Goal: Task Accomplishment & Management: Use online tool/utility

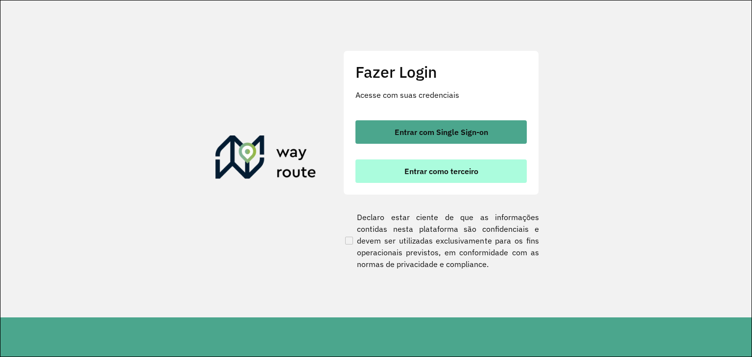
click at [482, 178] on button "Entrar como terceiro" at bounding box center [441, 172] width 171 height 24
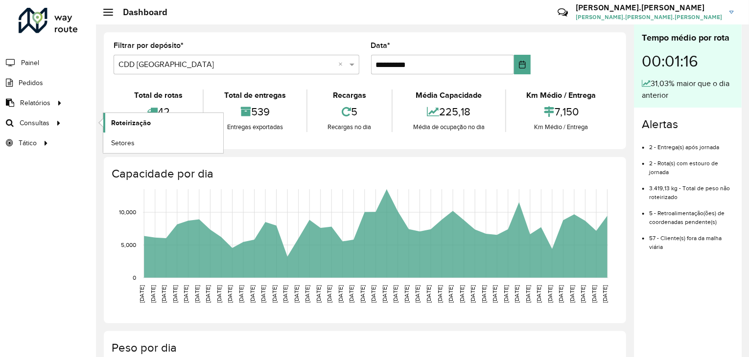
click at [125, 125] on span "Roteirização" at bounding box center [131, 123] width 40 height 10
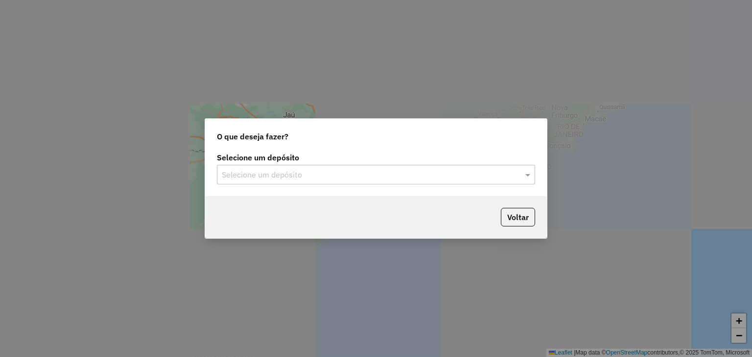
click at [312, 175] on input "text" at bounding box center [366, 175] width 289 height 12
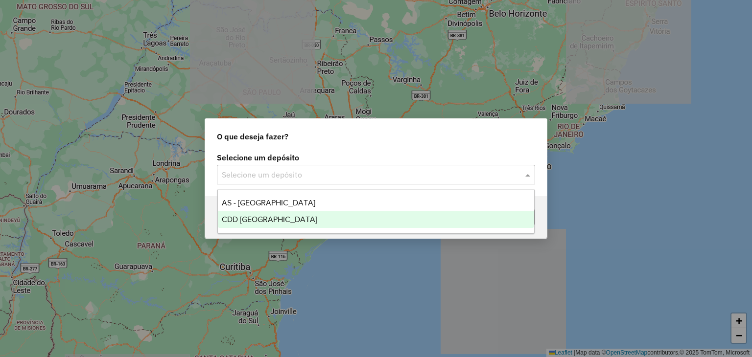
click at [300, 221] on div "CDD [GEOGRAPHIC_DATA]" at bounding box center [376, 220] width 317 height 17
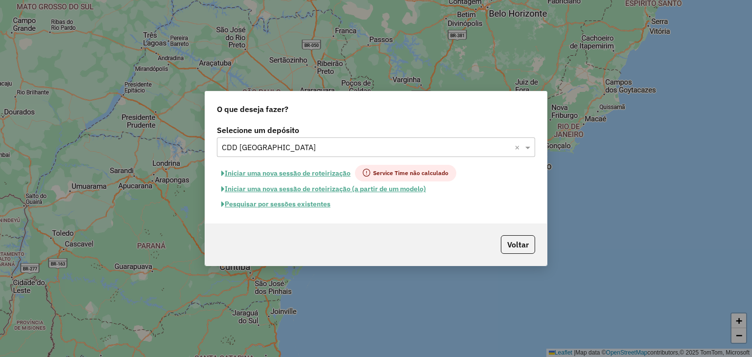
click at [289, 204] on button "Pesquisar por sessões existentes" at bounding box center [276, 204] width 118 height 15
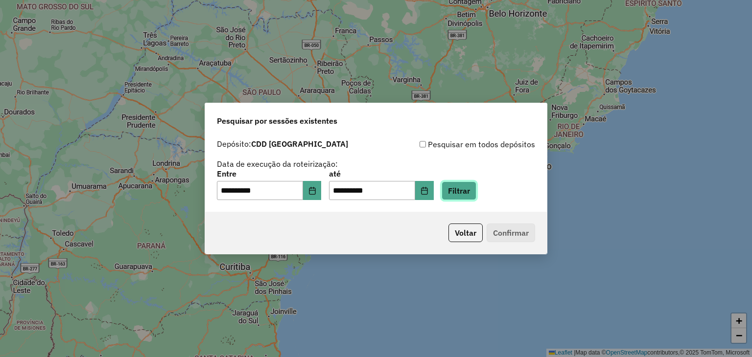
click at [468, 188] on button "Filtrar" at bounding box center [459, 191] width 35 height 19
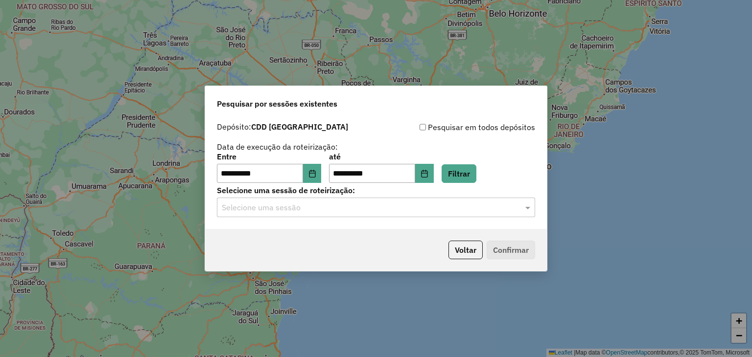
click at [336, 207] on input "text" at bounding box center [366, 208] width 289 height 12
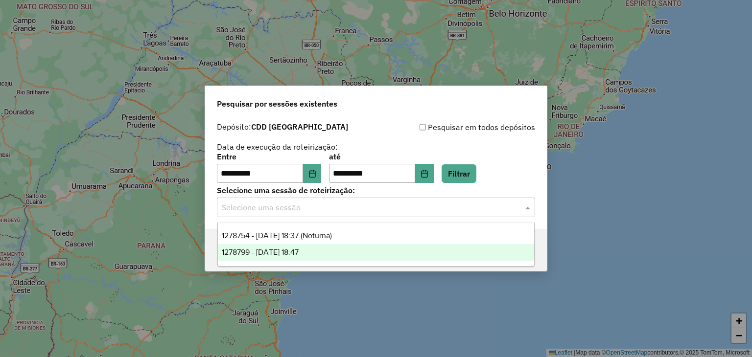
drag, startPoint x: 315, startPoint y: 249, endPoint x: 353, endPoint y: 252, distance: 37.8
click at [316, 249] on div "1278799 - 19/09/2025 18:47" at bounding box center [376, 252] width 317 height 17
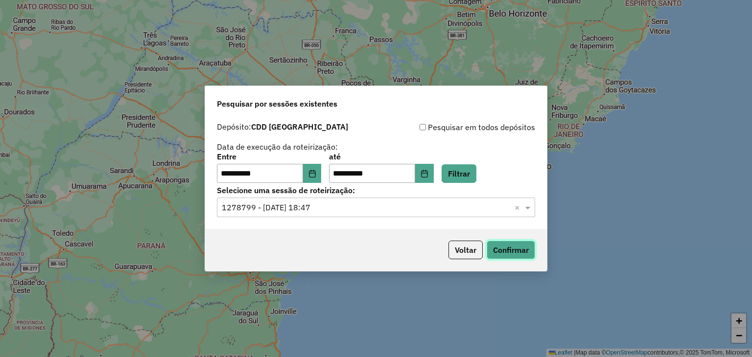
click at [506, 253] on button "Confirmar" at bounding box center [511, 250] width 48 height 19
click at [449, 193] on label "Selecione uma sessão de roteirização:" at bounding box center [376, 191] width 318 height 12
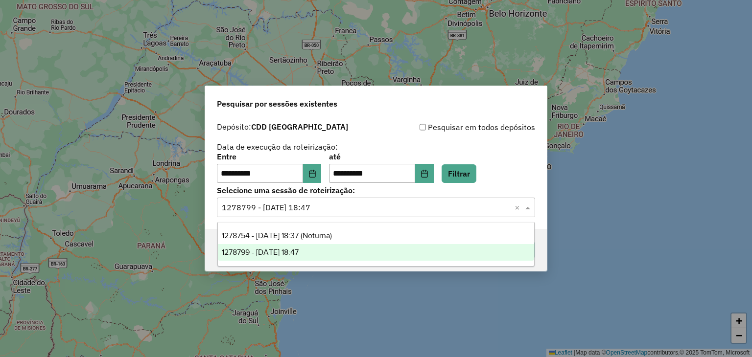
click at [443, 203] on input "text" at bounding box center [366, 208] width 289 height 12
click at [370, 248] on div "1278799 - 19/09/2025 18:47" at bounding box center [376, 252] width 317 height 17
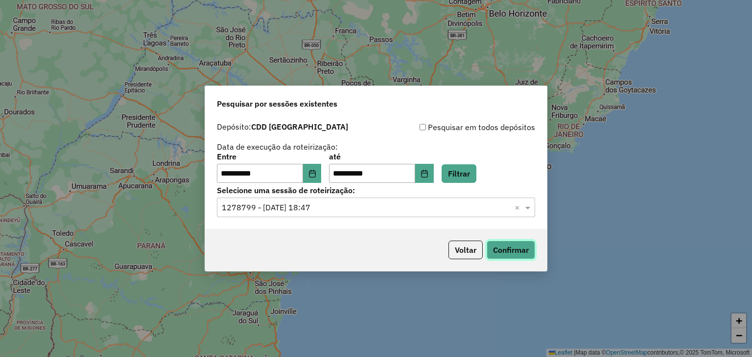
click at [515, 252] on button "Confirmar" at bounding box center [511, 250] width 48 height 19
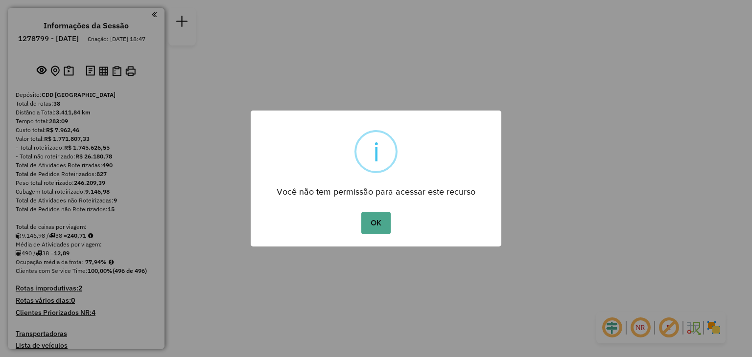
click at [367, 228] on button "OK" at bounding box center [375, 223] width 29 height 23
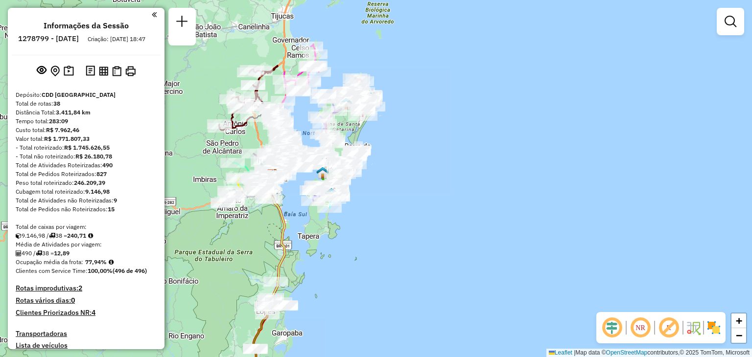
drag, startPoint x: 410, startPoint y: 236, endPoint x: 415, endPoint y: 237, distance: 5.0
click at [414, 237] on div "Janela de atendimento Grade de atendimento Capacidade Transportadoras Veículos …" at bounding box center [376, 178] width 752 height 357
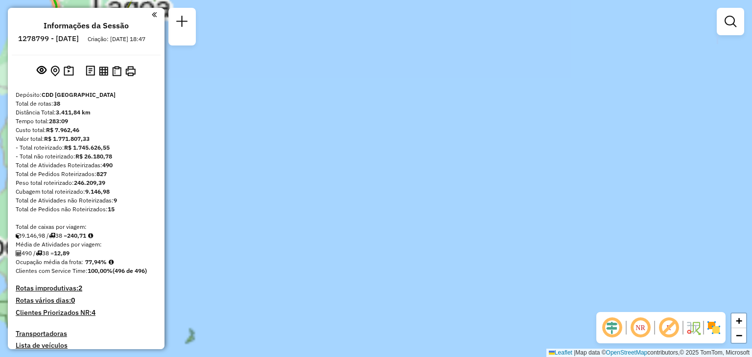
drag, startPoint x: 260, startPoint y: 191, endPoint x: 411, endPoint y: 186, distance: 151.4
click at [411, 186] on div "Janela de atendimento Grade de atendimento Capacidade Transportadoras Veículos …" at bounding box center [376, 178] width 752 height 357
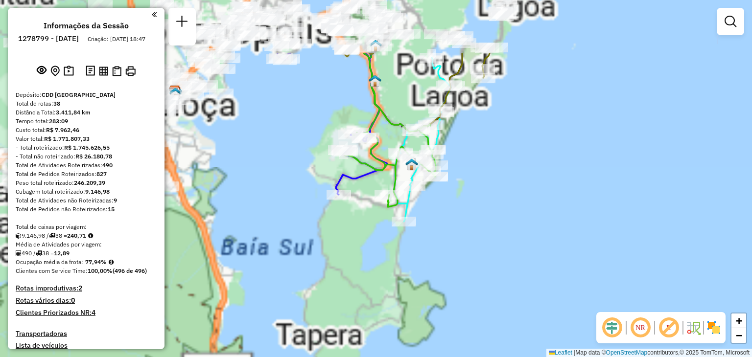
drag, startPoint x: 323, startPoint y: 189, endPoint x: 613, endPoint y: 272, distance: 302.1
click at [613, 272] on div "Janela de atendimento Grade de atendimento Capacidade Transportadoras Veículos …" at bounding box center [376, 178] width 752 height 357
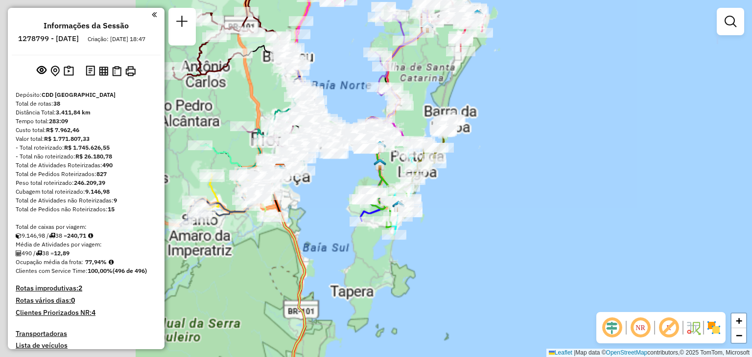
drag, startPoint x: 376, startPoint y: 278, endPoint x: 386, endPoint y: 304, distance: 27.9
click at [387, 304] on div "Janela de atendimento Grade de atendimento Capacidade Transportadoras Veículos …" at bounding box center [376, 178] width 752 height 357
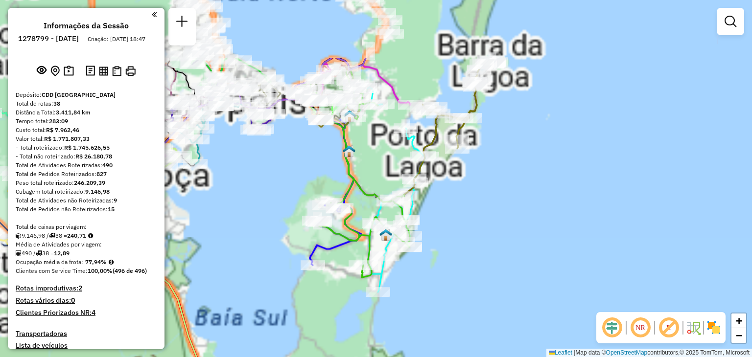
drag, startPoint x: 531, startPoint y: 172, endPoint x: 440, endPoint y: 243, distance: 115.1
click at [474, 264] on div "Janela de atendimento Grade de atendimento Capacidade Transportadoras Veículos …" at bounding box center [376, 178] width 752 height 357
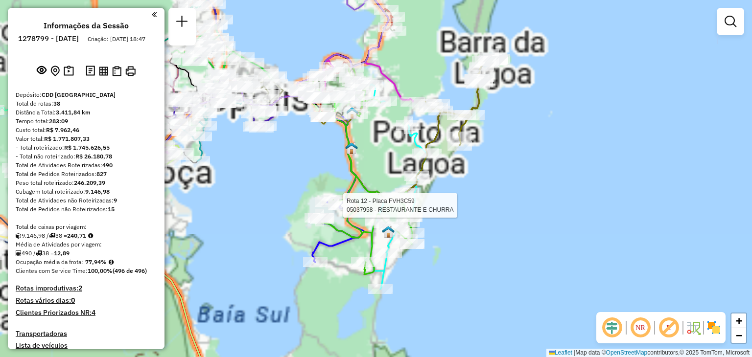
select select "**********"
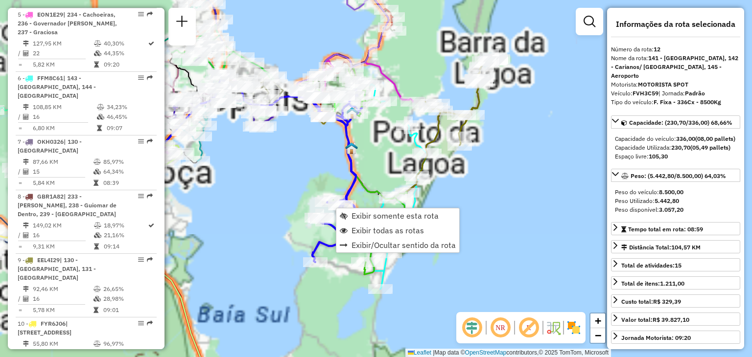
scroll to position [1020, 0]
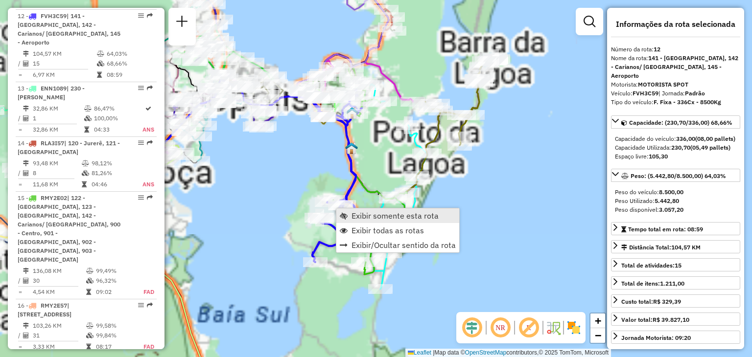
click at [380, 218] on span "Exibir somente esta rota" at bounding box center [395, 216] width 87 height 8
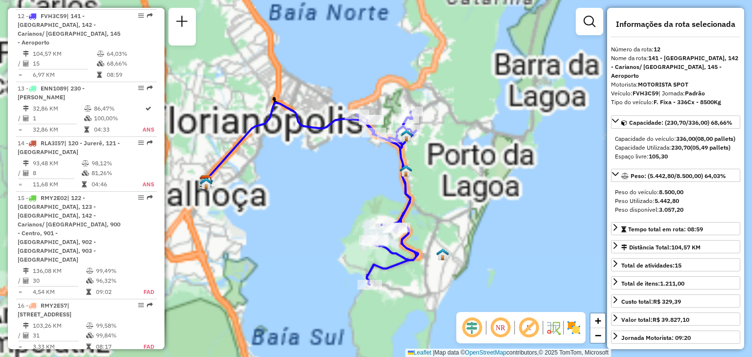
drag, startPoint x: 507, startPoint y: 193, endPoint x: 474, endPoint y: 215, distance: 40.2
click at [468, 212] on div "Janela de atendimento Grade de atendimento Capacidade Transportadoras Veículos …" at bounding box center [376, 178] width 752 height 357
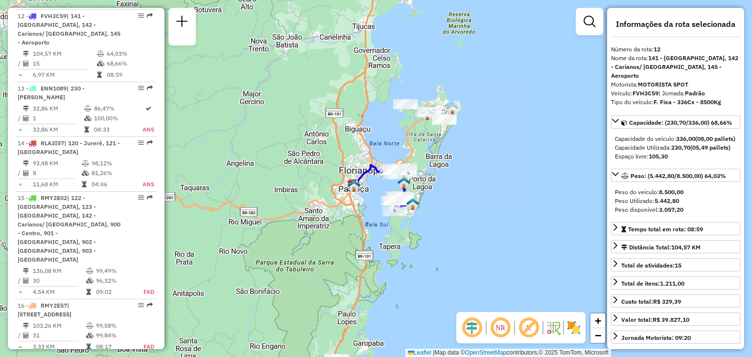
drag, startPoint x: 510, startPoint y: 192, endPoint x: 501, endPoint y: 224, distance: 32.6
click at [488, 200] on div "Janela de atendimento Grade de atendimento Capacidade Transportadoras Veículos …" at bounding box center [376, 178] width 752 height 357
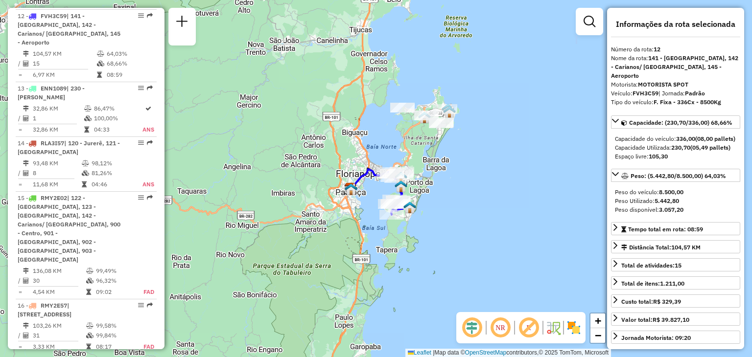
click at [504, 330] on em at bounding box center [501, 328] width 24 height 24
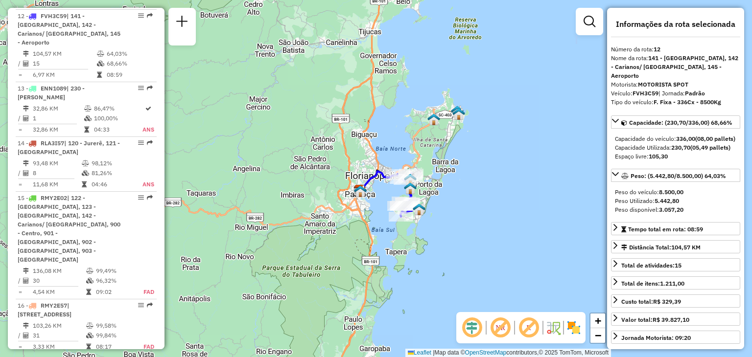
drag, startPoint x: 447, startPoint y: 200, endPoint x: 456, endPoint y: 203, distance: 9.6
click at [459, 202] on div "Janela de atendimento Grade de atendimento Capacidade Transportadoras Veículos …" at bounding box center [376, 178] width 752 height 357
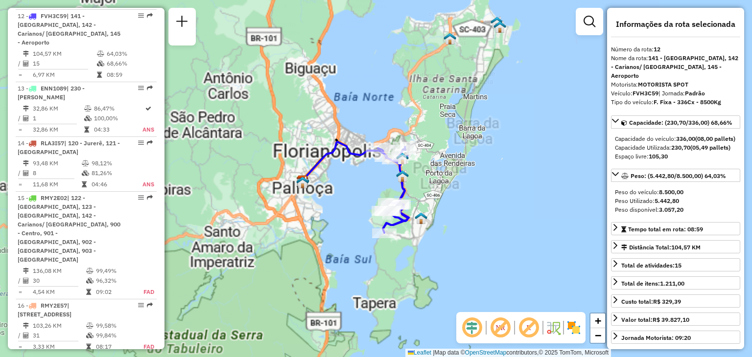
drag, startPoint x: 425, startPoint y: 209, endPoint x: 457, endPoint y: 211, distance: 31.9
click at [457, 211] on div "Janela de atendimento Grade de atendimento Capacidade Transportadoras Veículos …" at bounding box center [376, 178] width 752 height 357
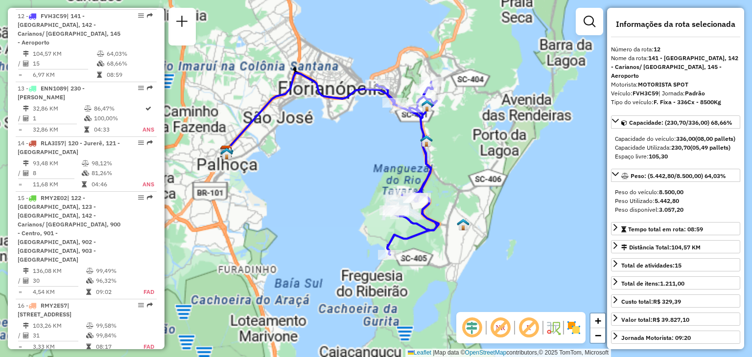
click at [478, 217] on div "Janela de atendimento Grade de atendimento Capacidade Transportadoras Veículos …" at bounding box center [376, 178] width 752 height 357
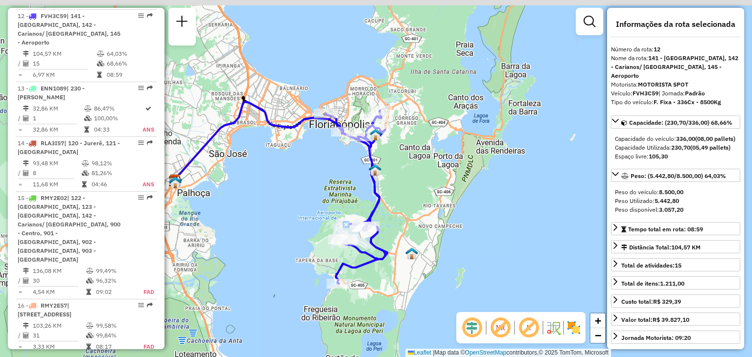
drag, startPoint x: 473, startPoint y: 211, endPoint x: 421, endPoint y: 240, distance: 59.0
click at [421, 240] on div "Janela de atendimento Grade de atendimento Capacidade Transportadoras Veículos …" at bounding box center [376, 178] width 752 height 357
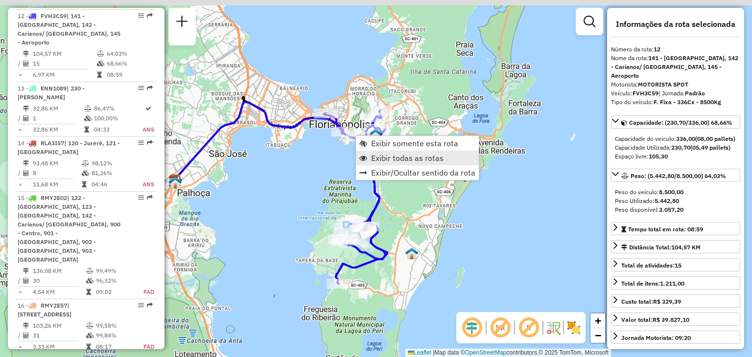
click at [400, 154] on span "Exibir todas as rotas" at bounding box center [407, 158] width 72 height 8
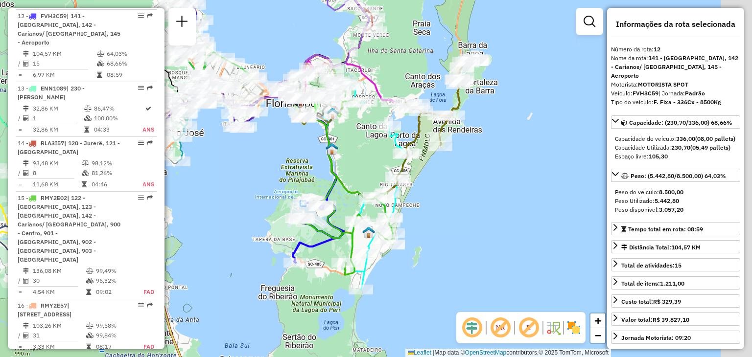
drag, startPoint x: 392, startPoint y: 182, endPoint x: 347, endPoint y: 178, distance: 45.2
click at [347, 160] on div "Janela de atendimento Grade de atendimento Capacidade Transportadoras Veículos …" at bounding box center [376, 178] width 752 height 357
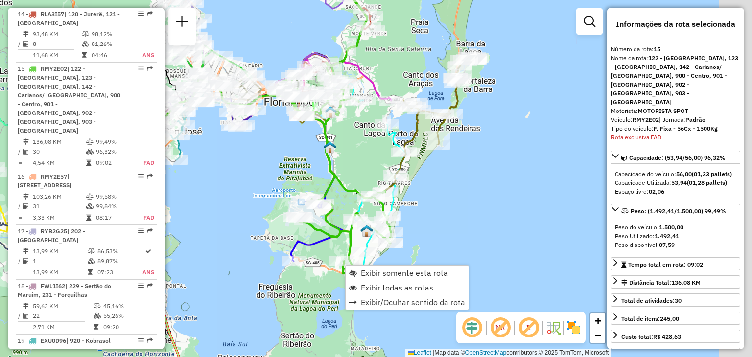
scroll to position [1194, 0]
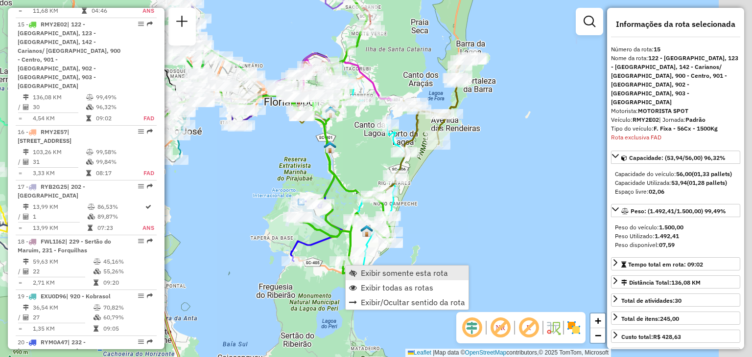
click at [388, 270] on span "Exibir somente esta rota" at bounding box center [404, 273] width 87 height 8
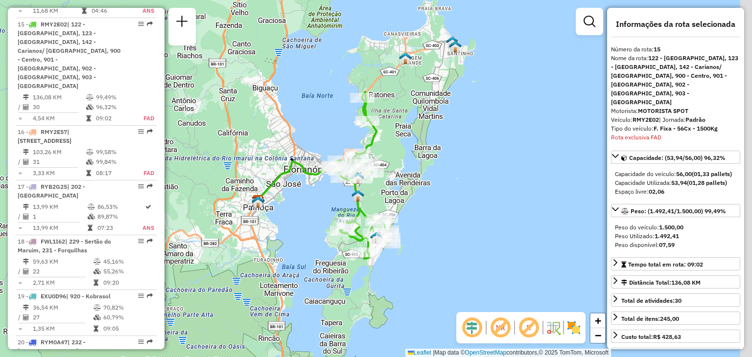
drag, startPoint x: 459, startPoint y: 180, endPoint x: 402, endPoint y: 179, distance: 57.3
click at [402, 179] on div "Rota 15 - Placa RMY2E02 05037141 - AG MERCADOS LTDA Janela de atendimento Grade…" at bounding box center [376, 178] width 752 height 357
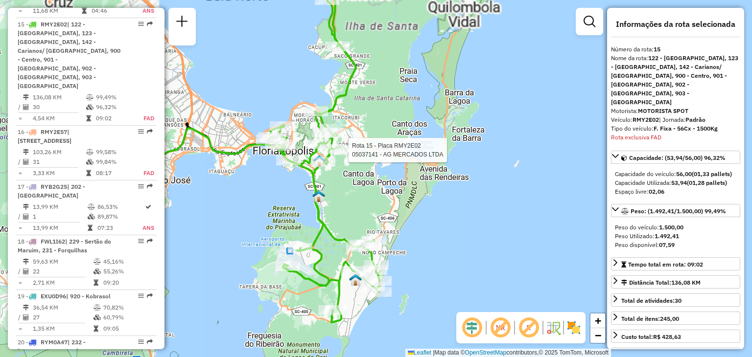
drag, startPoint x: 366, startPoint y: 216, endPoint x: 371, endPoint y: 199, distance: 17.4
click at [371, 199] on div "Rota 15 - Placa RMY2E02 05037141 - AG MERCADOS LTDA Janela de atendimento Grade…" at bounding box center [376, 178] width 752 height 357
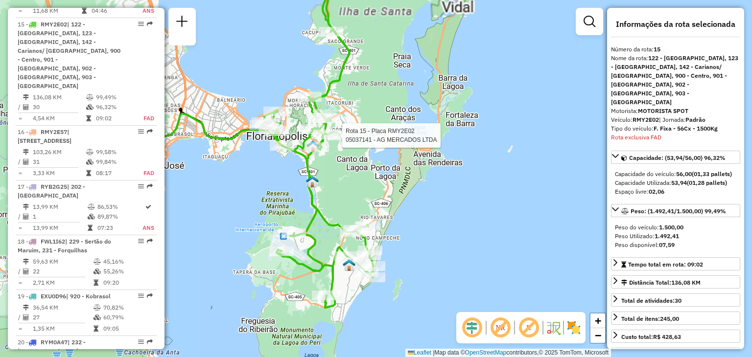
drag, startPoint x: 356, startPoint y: 166, endPoint x: 360, endPoint y: 187, distance: 21.3
click at [356, 181] on div "Rota 15 - Placa RMY2E02 05037141 - AG MERCADOS LTDA Janela de atendimento Grade…" at bounding box center [376, 178] width 752 height 357
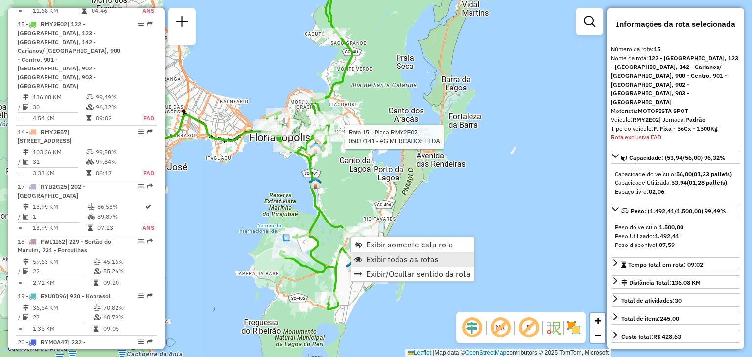
click at [404, 258] on span "Exibir todas as rotas" at bounding box center [402, 260] width 72 height 8
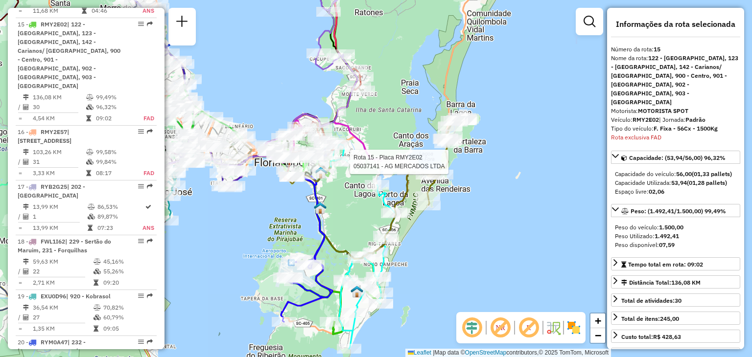
drag, startPoint x: 441, startPoint y: 245, endPoint x: 452, endPoint y: 243, distance: 11.4
click at [466, 255] on div "Rota 15 - Placa RMY2E02 05037141 - AG MERCADOS LTDA Janela de atendimento Grade…" at bounding box center [376, 178] width 752 height 357
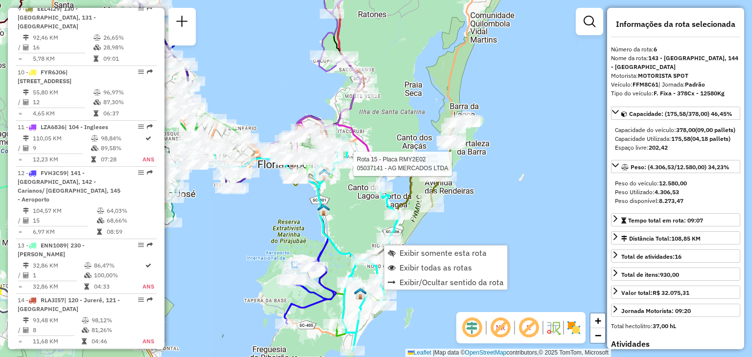
scroll to position [684, 0]
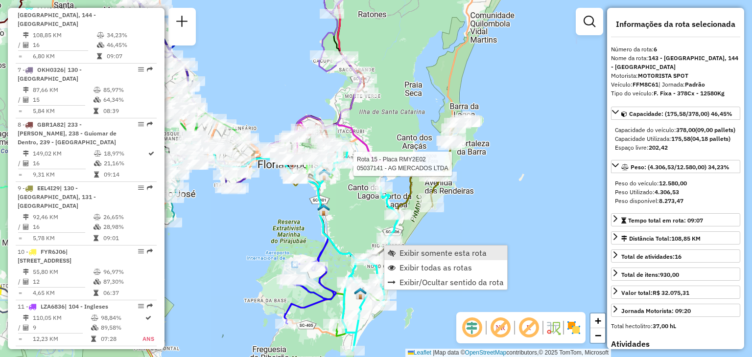
click at [448, 255] on span "Exibir somente esta rota" at bounding box center [443, 253] width 87 height 8
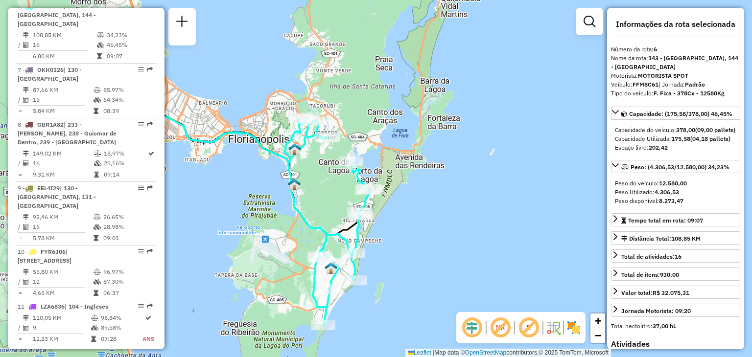
drag, startPoint x: 544, startPoint y: 239, endPoint x: 399, endPoint y: 279, distance: 150.7
click at [399, 279] on div "Janela de atendimento Grade de atendimento Capacidade Transportadoras Veículos …" at bounding box center [376, 178] width 752 height 357
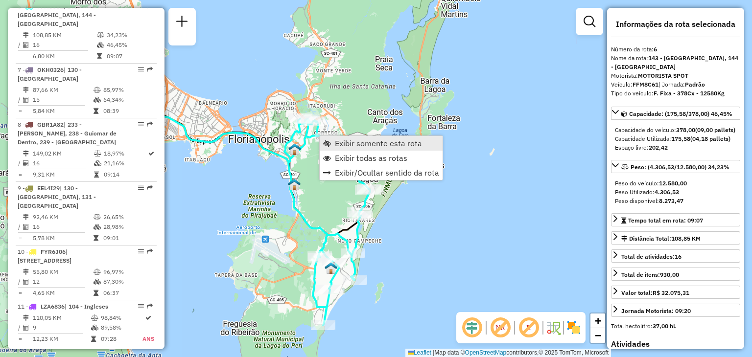
click at [342, 145] on span "Exibir somente esta rota" at bounding box center [378, 144] width 87 height 8
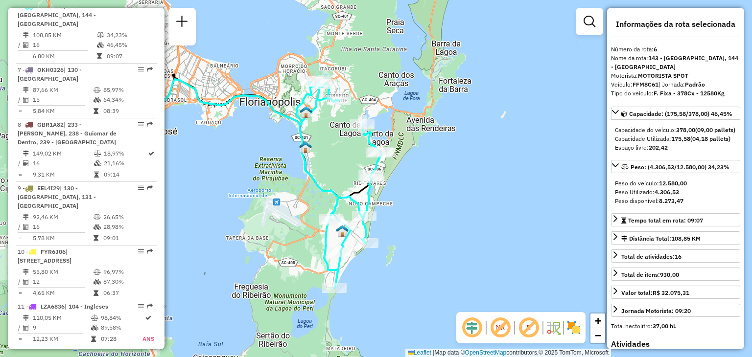
drag, startPoint x: 462, startPoint y: 153, endPoint x: 344, endPoint y: 157, distance: 118.6
click at [344, 157] on div "Janela de atendimento Grade de atendimento Capacidade Transportadoras Veículos …" at bounding box center [376, 178] width 752 height 357
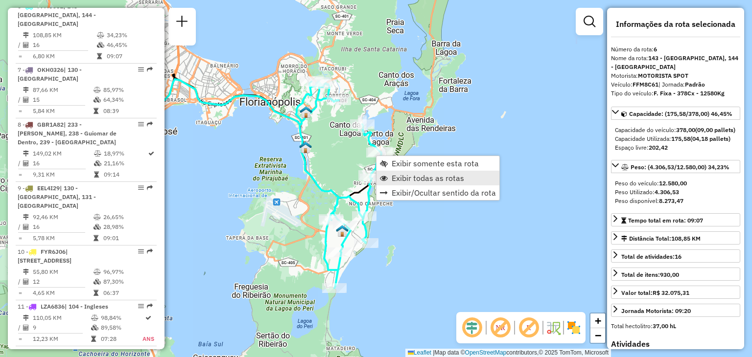
click at [408, 175] on span "Exibir todas as rotas" at bounding box center [428, 178] width 72 height 8
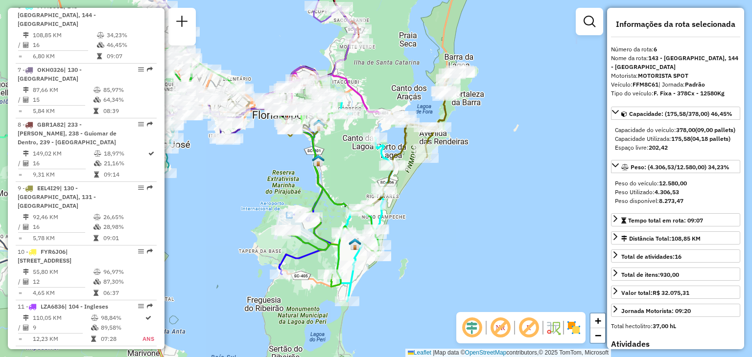
drag, startPoint x: 343, startPoint y: 149, endPoint x: 358, endPoint y: 171, distance: 27.0
click at [358, 171] on div "Janela de atendimento Grade de atendimento Capacidade Transportadoras Veículos …" at bounding box center [376, 178] width 752 height 357
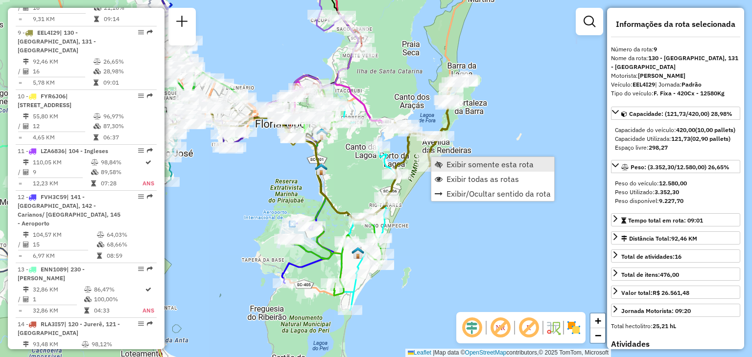
scroll to position [857, 0]
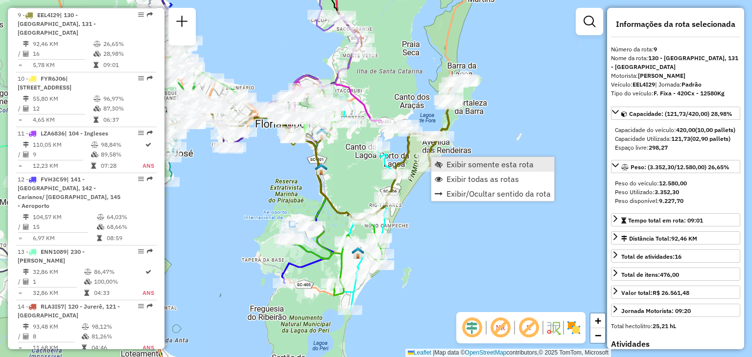
click at [458, 166] on span "Exibir somente esta rota" at bounding box center [490, 165] width 87 height 8
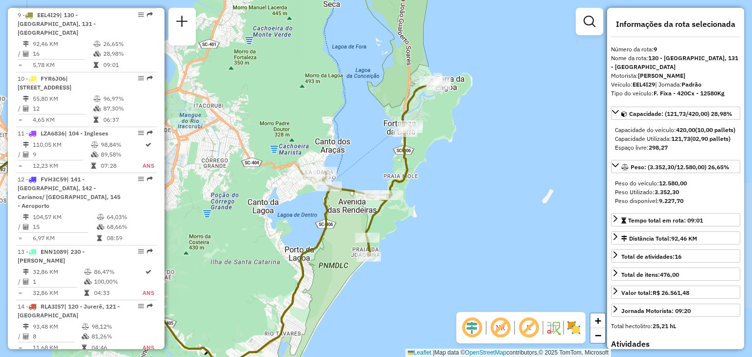
drag, startPoint x: 557, startPoint y: 175, endPoint x: 284, endPoint y: 226, distance: 278.5
click at [281, 226] on div "Janela de atendimento Grade de atendimento Capacidade Transportadoras Veículos …" at bounding box center [376, 178] width 752 height 357
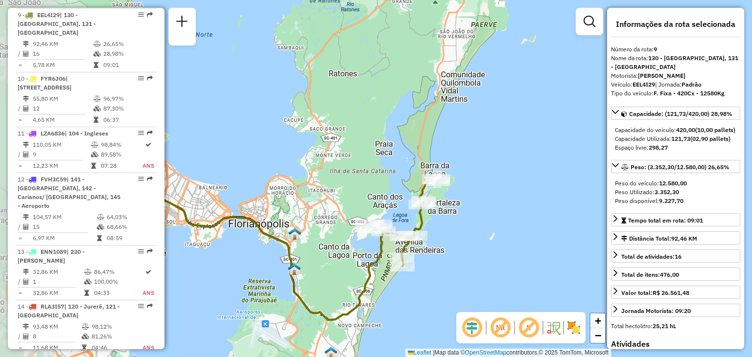
drag, startPoint x: 240, startPoint y: 210, endPoint x: 313, endPoint y: 243, distance: 80.2
click at [313, 243] on div "Janela de atendimento Grade de atendimento Capacidade Transportadoras Veículos …" at bounding box center [376, 178] width 752 height 357
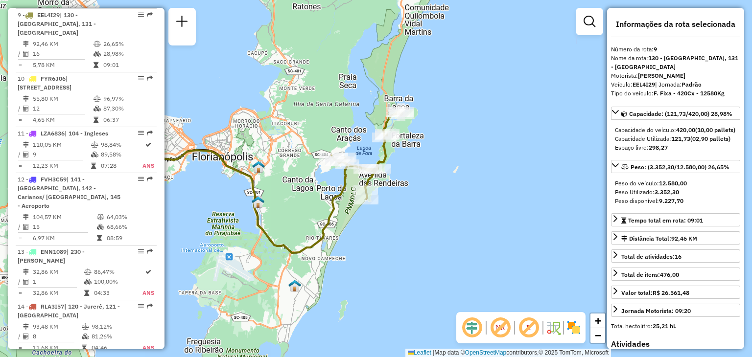
drag, startPoint x: 345, startPoint y: 185, endPoint x: 325, endPoint y: 122, distance: 65.8
click at [325, 120] on div "Janela de atendimento Grade de atendimento Capacidade Transportadoras Veículos …" at bounding box center [376, 178] width 752 height 357
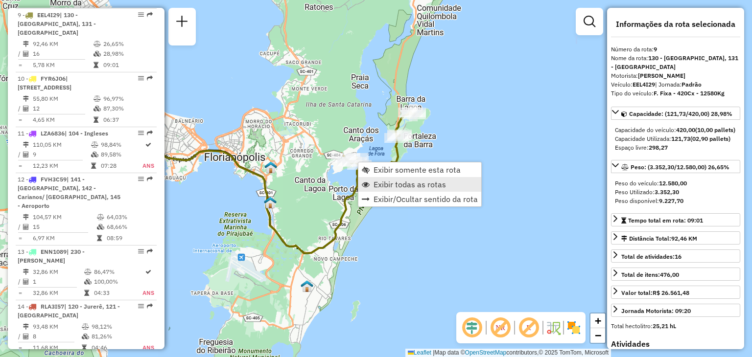
click at [391, 181] on span "Exibir todas as rotas" at bounding box center [410, 185] width 72 height 8
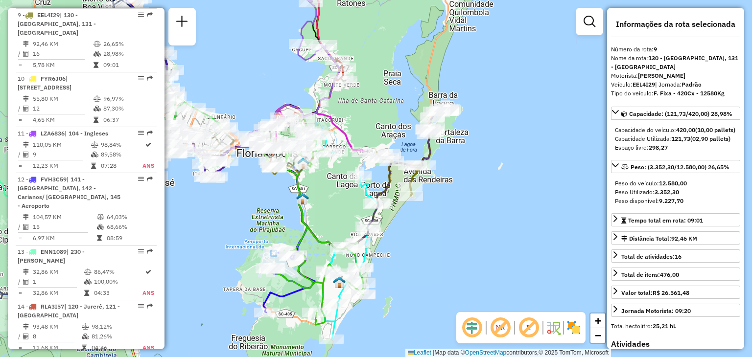
drag, startPoint x: 322, startPoint y: 104, endPoint x: 353, endPoint y: 101, distance: 31.0
click at [353, 101] on div "Janela de atendimento Grade de atendimento Capacidade Transportadoras Veículos …" at bounding box center [376, 178] width 752 height 357
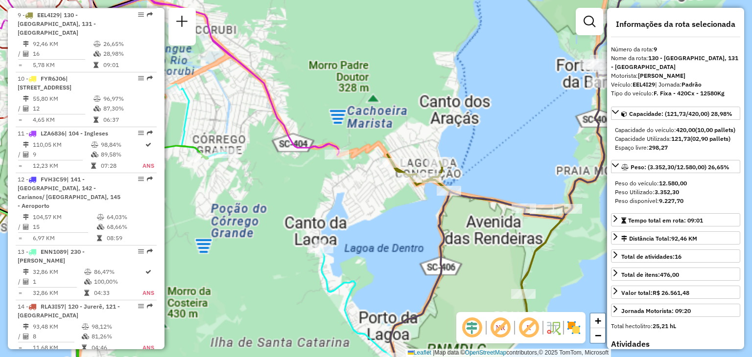
drag, startPoint x: 342, startPoint y: 189, endPoint x: 354, endPoint y: 189, distance: 11.3
click at [354, 189] on div "Janela de atendimento Grade de atendimento Capacidade Transportadoras Veículos …" at bounding box center [376, 178] width 752 height 357
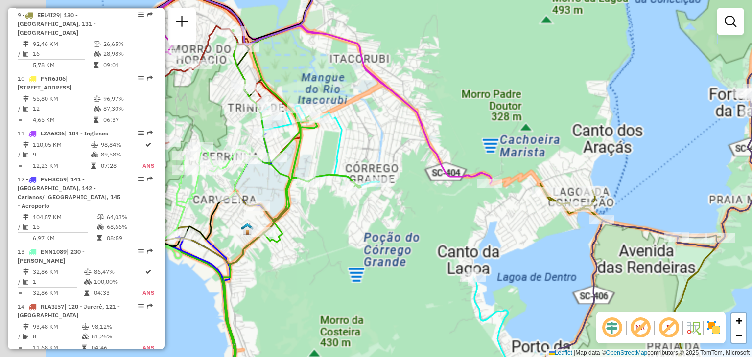
drag, startPoint x: 279, startPoint y: 197, endPoint x: 576, endPoint y: 252, distance: 301.8
click at [580, 254] on div "Janela de atendimento Grade de atendimento Capacidade Transportadoras Veículos …" at bounding box center [376, 178] width 752 height 357
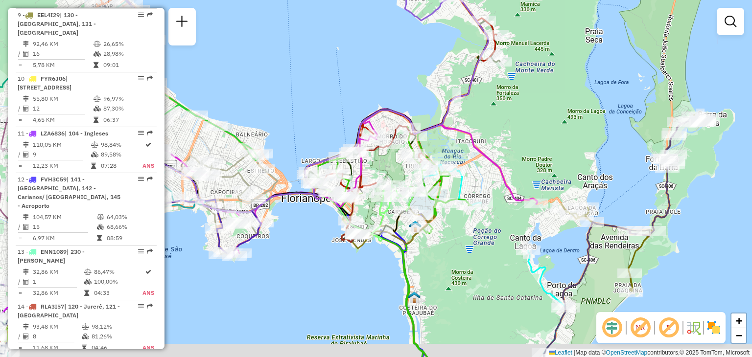
drag, startPoint x: 562, startPoint y: 261, endPoint x: 488, endPoint y: 222, distance: 83.4
click at [488, 229] on div "Janela de atendimento Grade de atendimento Capacidade Transportadoras Veículos …" at bounding box center [376, 178] width 752 height 357
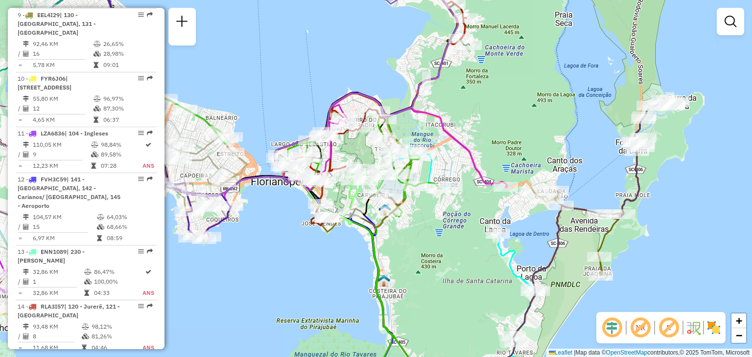
drag, startPoint x: 412, startPoint y: 236, endPoint x: 405, endPoint y: 218, distance: 19.4
click at [411, 237] on div "Janela de atendimento Grade de atendimento Capacidade Transportadoras Veículos …" at bounding box center [376, 178] width 752 height 357
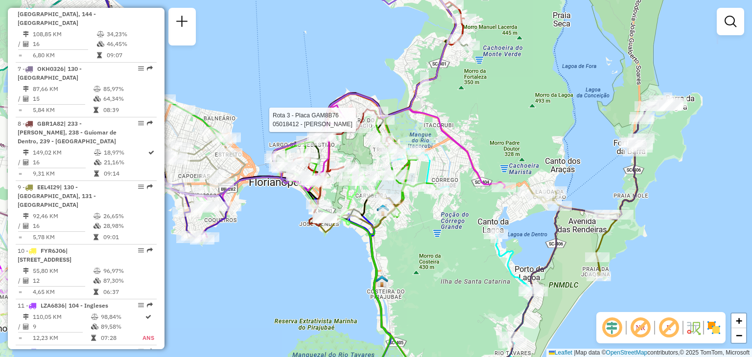
select select "**********"
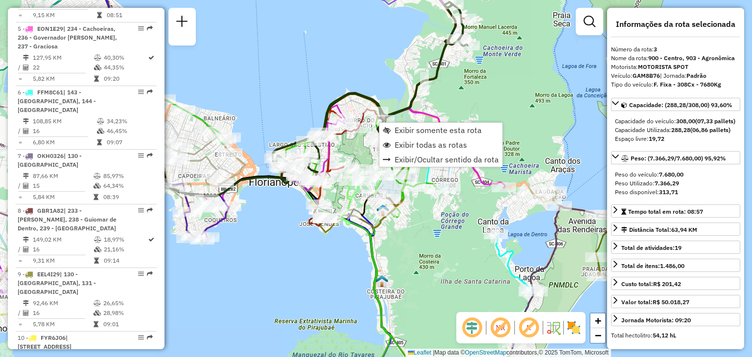
scroll to position [511, 0]
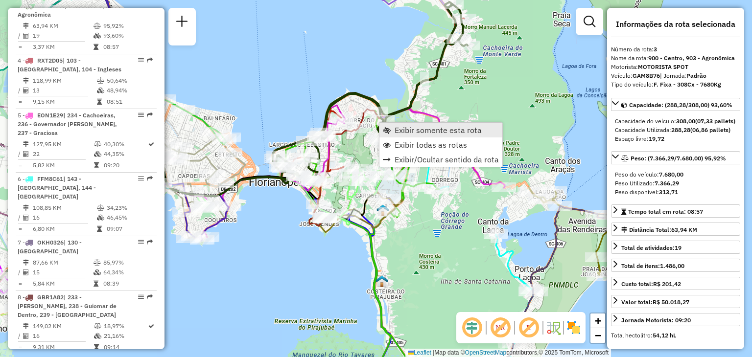
click at [417, 132] on span "Exibir somente esta rota" at bounding box center [438, 130] width 87 height 8
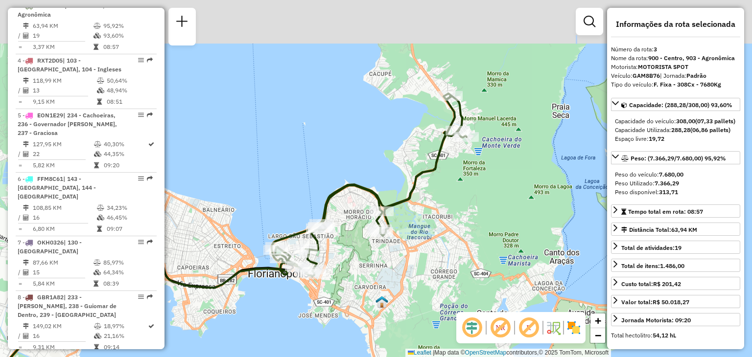
drag, startPoint x: 535, startPoint y: 175, endPoint x: 399, endPoint y: 240, distance: 151.6
click at [397, 242] on div "Janela de atendimento Grade de atendimento Capacidade Transportadoras Veículos …" at bounding box center [376, 178] width 752 height 357
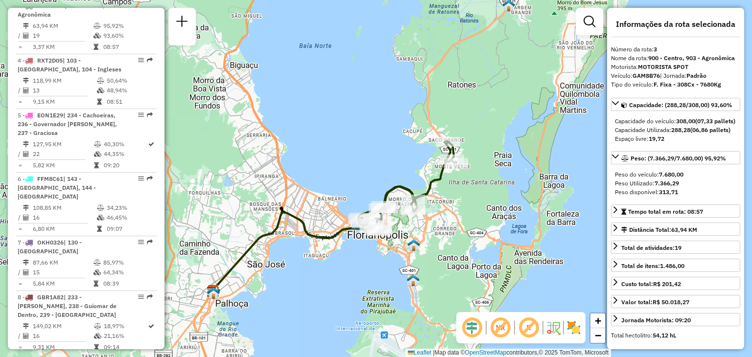
drag, startPoint x: 425, startPoint y: 246, endPoint x: 453, endPoint y: 205, distance: 50.1
click at [445, 230] on div "Janela de atendimento Grade de atendimento Capacidade Transportadoras Veículos …" at bounding box center [376, 178] width 752 height 357
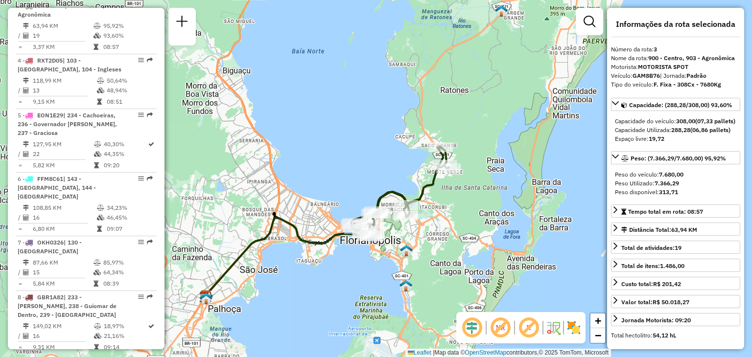
drag, startPoint x: 446, startPoint y: 220, endPoint x: 457, endPoint y: 230, distance: 15.6
click at [459, 229] on div "Janela de atendimento Grade de atendimento Capacidade Transportadoras Veículos …" at bounding box center [376, 178] width 752 height 357
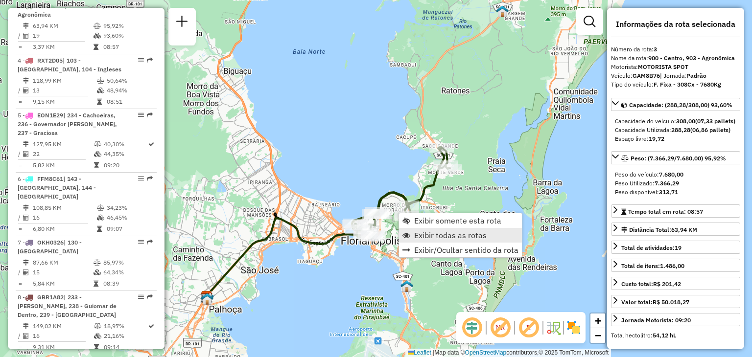
click at [478, 235] on span "Exibir todas as rotas" at bounding box center [450, 236] width 72 height 8
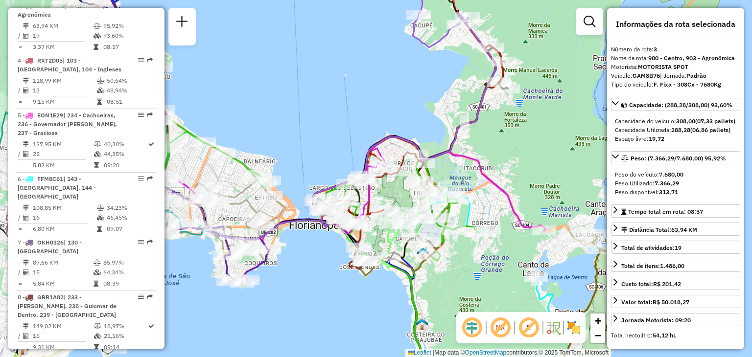
drag, startPoint x: 416, startPoint y: 275, endPoint x: 455, endPoint y: 263, distance: 41.2
click at [447, 281] on div "Janela de atendimento Grade de atendimento Capacidade Transportadoras Veículos …" at bounding box center [376, 178] width 752 height 357
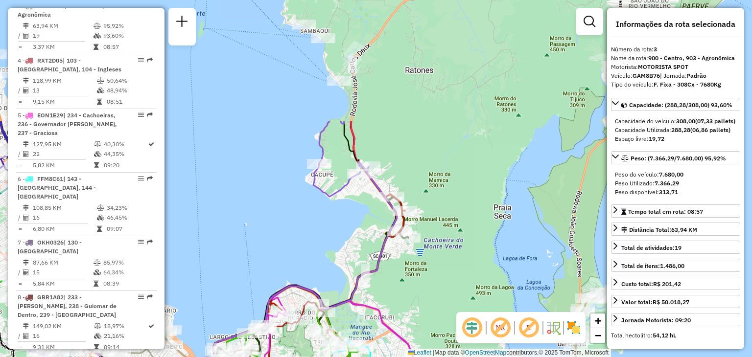
drag, startPoint x: 505, startPoint y: 158, endPoint x: 400, endPoint y: 315, distance: 189.2
click at [400, 315] on div "Janela de atendimento Grade de atendimento Capacidade Transportadoras Veículos …" at bounding box center [376, 178] width 752 height 357
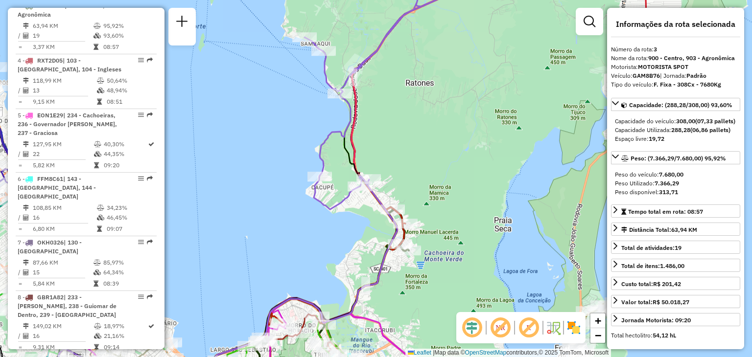
drag, startPoint x: 429, startPoint y: 140, endPoint x: 430, endPoint y: 152, distance: 12.7
click at [430, 152] on div "Janela de atendimento Grade de atendimento Capacidade Transportadoras Veículos …" at bounding box center [376, 178] width 752 height 357
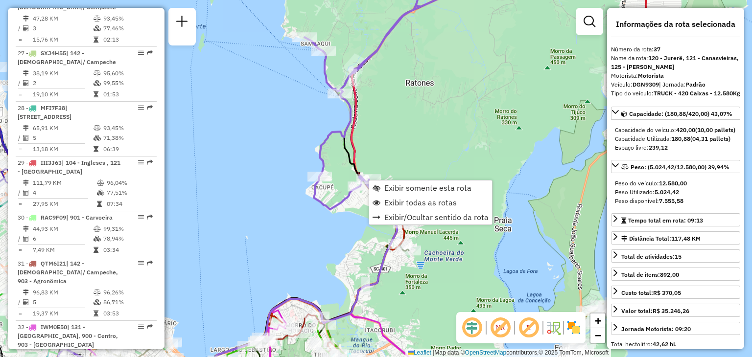
scroll to position [2398, 0]
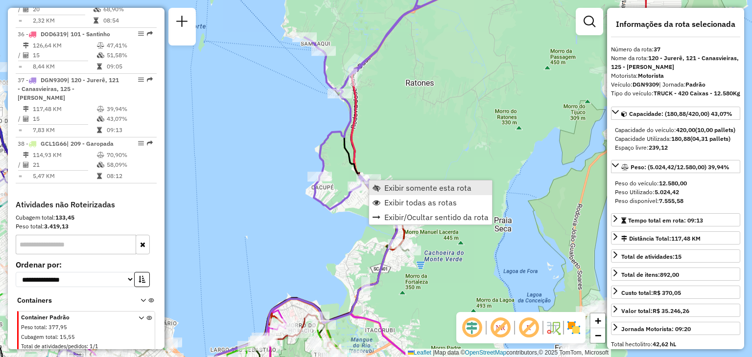
click at [403, 190] on span "Exibir somente esta rota" at bounding box center [427, 188] width 87 height 8
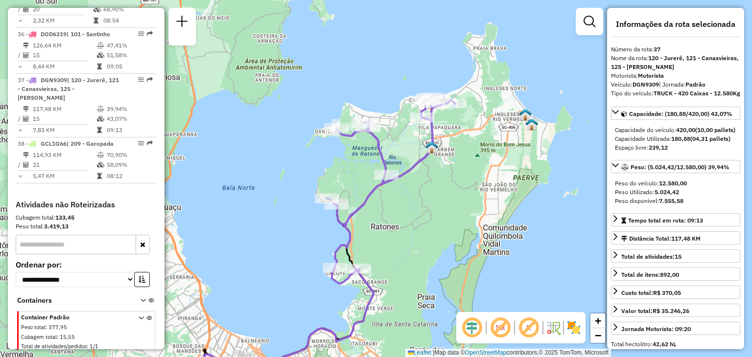
drag, startPoint x: 505, startPoint y: 155, endPoint x: 425, endPoint y: 244, distance: 120.3
click at [425, 244] on div "Janela de atendimento Grade de atendimento Capacidade Transportadoras Veículos …" at bounding box center [376, 178] width 752 height 357
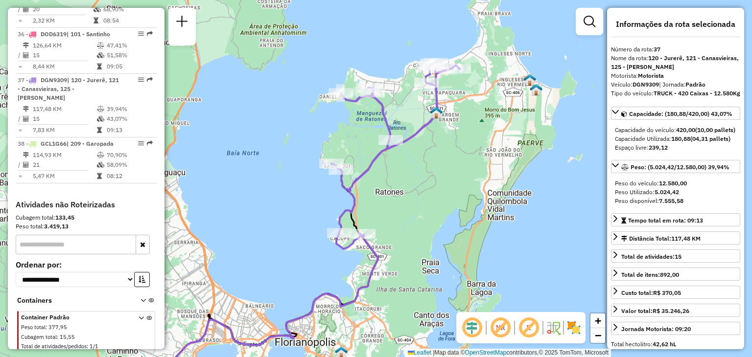
drag, startPoint x: 412, startPoint y: 236, endPoint x: 415, endPoint y: 200, distance: 35.9
click at [415, 200] on div "Janela de atendimento Grade de atendimento Capacidade Transportadoras Veículos …" at bounding box center [376, 178] width 752 height 357
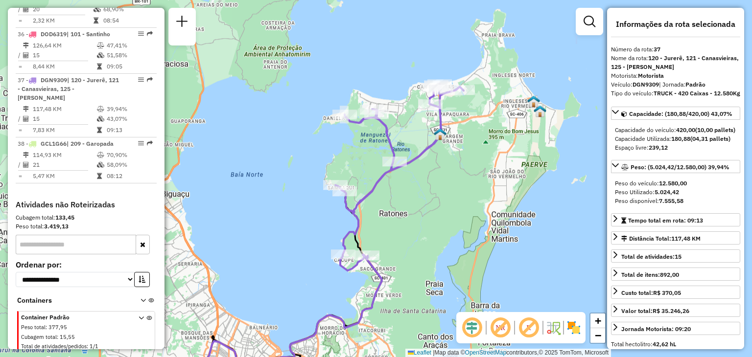
drag, startPoint x: 403, startPoint y: 176, endPoint x: 410, endPoint y: 202, distance: 26.8
click at [410, 202] on div "Janela de atendimento Grade de atendimento Capacidade Transportadoras Veículos …" at bounding box center [376, 178] width 752 height 357
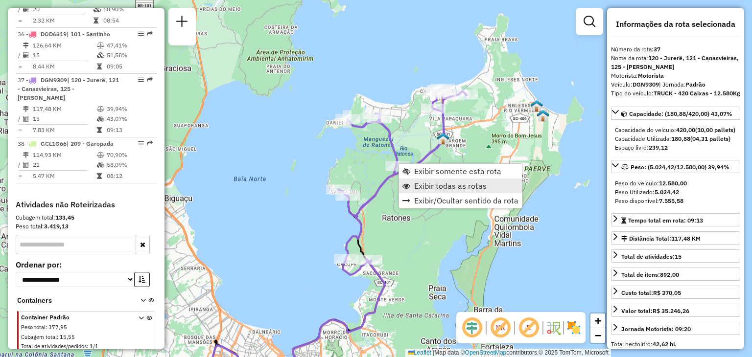
click at [450, 189] on span "Exibir todas as rotas" at bounding box center [450, 186] width 72 height 8
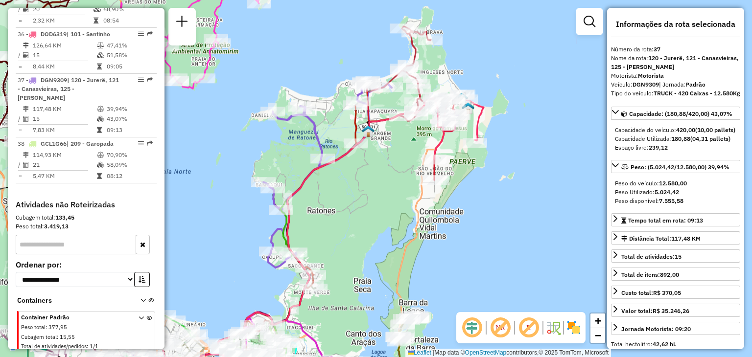
drag, startPoint x: 509, startPoint y: 219, endPoint x: 427, endPoint y: 223, distance: 81.9
click at [433, 218] on div "Janela de atendimento Grade de atendimento Capacidade Transportadoras Veículos …" at bounding box center [376, 178] width 752 height 357
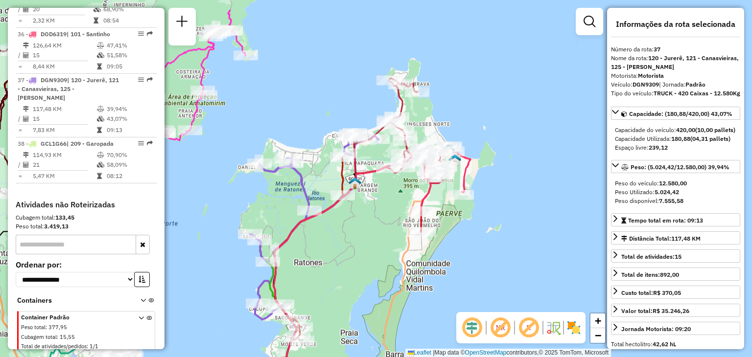
drag, startPoint x: 384, startPoint y: 196, endPoint x: 383, endPoint y: 225, distance: 28.9
click at [384, 219] on div "Janela de atendimento Grade de atendimento Capacidade Transportadoras Veículos …" at bounding box center [376, 178] width 752 height 357
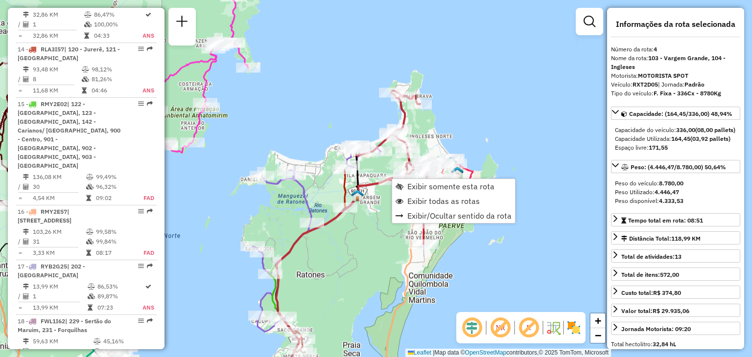
scroll to position [566, 0]
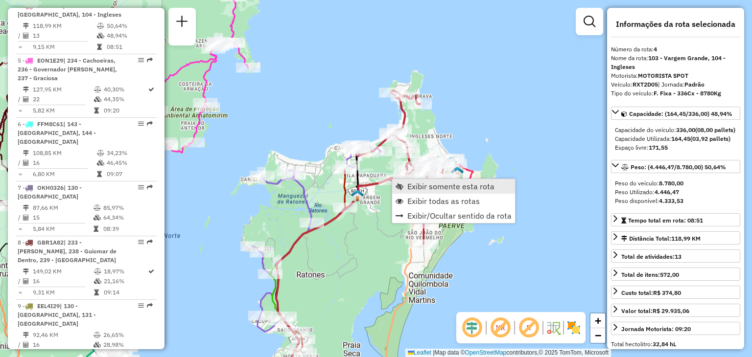
click at [413, 187] on span "Exibir somente esta rota" at bounding box center [450, 187] width 87 height 8
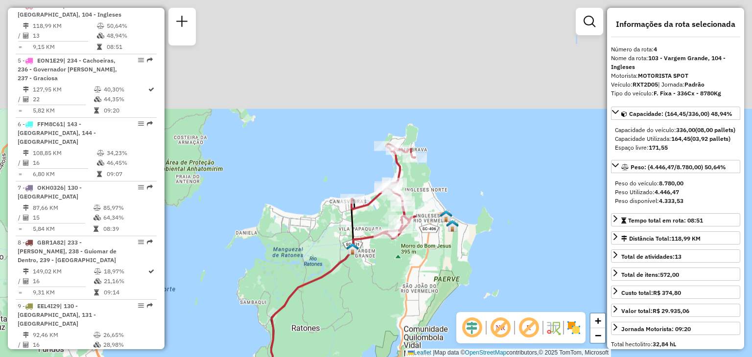
drag, startPoint x: 499, startPoint y: 190, endPoint x: 453, endPoint y: 287, distance: 107.3
click at [453, 294] on div "Janela de atendimento Grade de atendimento Capacidade Transportadoras Veículos …" at bounding box center [376, 178] width 752 height 357
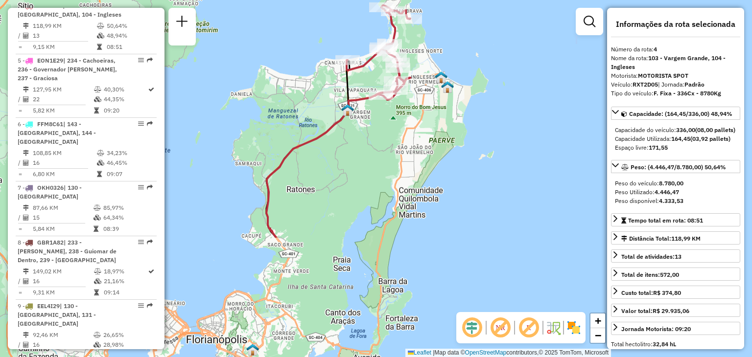
drag, startPoint x: 443, startPoint y: 268, endPoint x: 443, endPoint y: 113, distance: 155.2
click at [443, 113] on div "Janela de atendimento Grade de atendimento Capacidade Transportadoras Veículos …" at bounding box center [376, 178] width 752 height 357
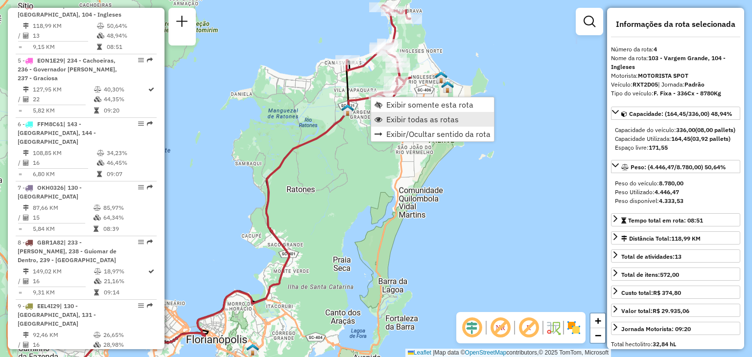
click at [400, 118] on span "Exibir todas as rotas" at bounding box center [422, 120] width 72 height 8
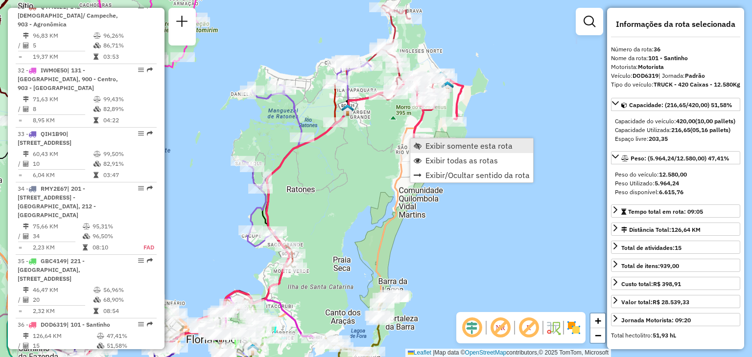
scroll to position [2379, 0]
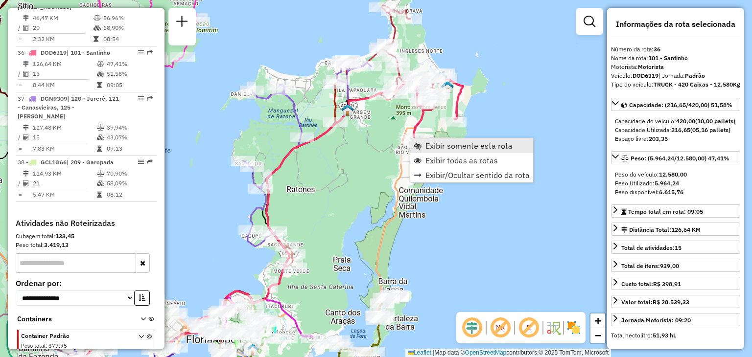
click at [426, 142] on span "Exibir somente esta rota" at bounding box center [469, 146] width 87 height 8
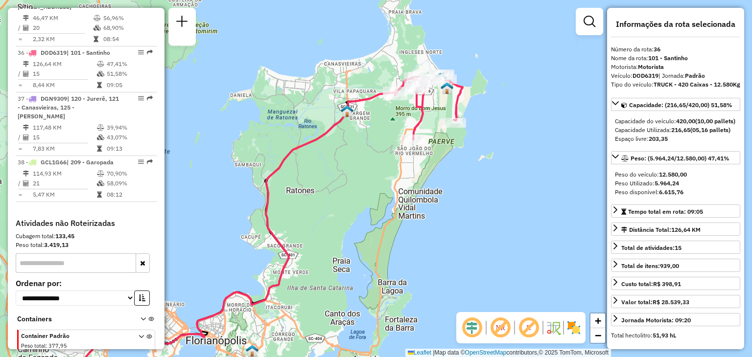
drag, startPoint x: 546, startPoint y: 112, endPoint x: 418, endPoint y: 173, distance: 142.6
click at [419, 173] on div "Janela de atendimento Grade de atendimento Capacidade Transportadoras Veículos …" at bounding box center [376, 178] width 752 height 357
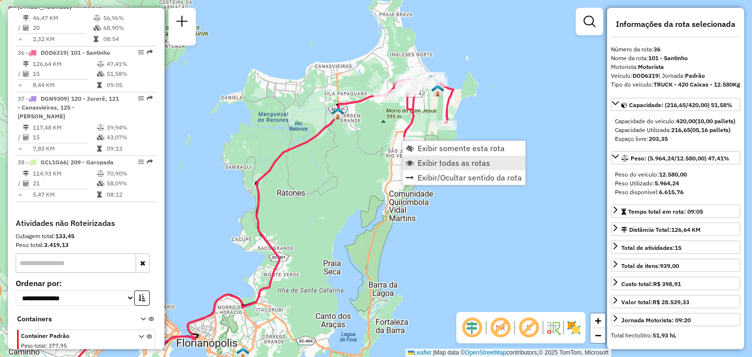
click at [437, 161] on span "Exibir todas as rotas" at bounding box center [454, 163] width 72 height 8
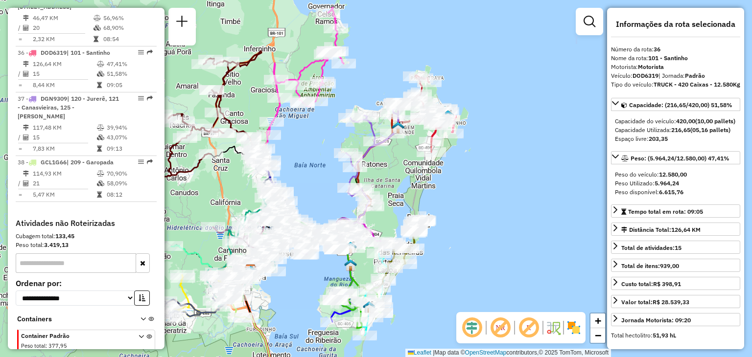
drag, startPoint x: 351, startPoint y: 208, endPoint x: 418, endPoint y: 184, distance: 71.0
click at [418, 184] on div "Janela de atendimento Grade de atendimento Capacidade Transportadoras Veículos …" at bounding box center [376, 178] width 752 height 357
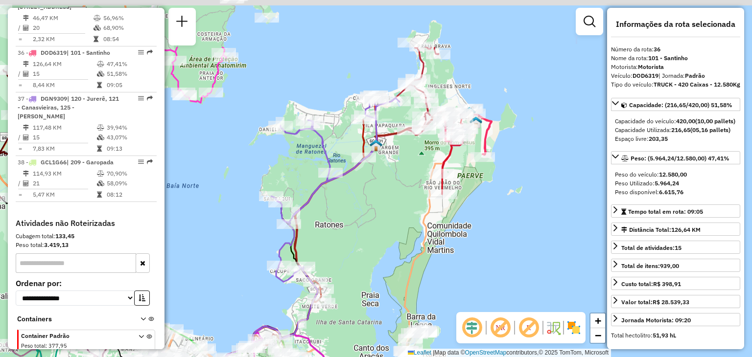
drag, startPoint x: 430, startPoint y: 128, endPoint x: 406, endPoint y: 198, distance: 74.3
click at [404, 203] on div "Janela de atendimento Grade de atendimento Capacidade Transportadoras Veículos …" at bounding box center [376, 178] width 752 height 357
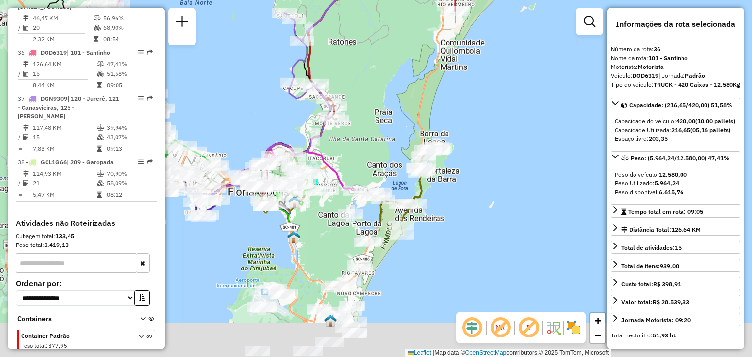
drag, startPoint x: 396, startPoint y: 235, endPoint x: 400, endPoint y: 69, distance: 166.0
click at [408, 37] on div "Janela de atendimento Grade de atendimento Capacidade Transportadoras Veículos …" at bounding box center [376, 178] width 752 height 357
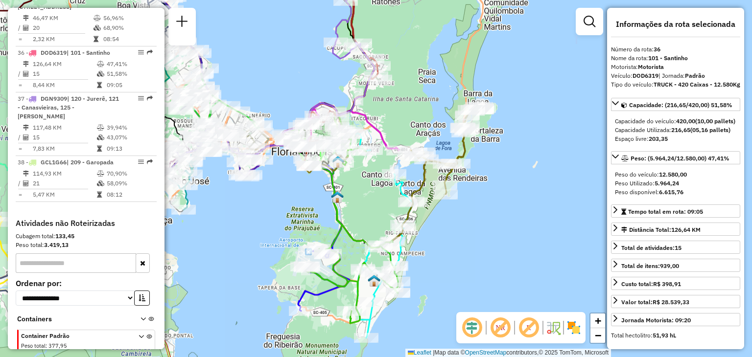
drag, startPoint x: 382, startPoint y: 148, endPoint x: 368, endPoint y: 234, distance: 86.4
click at [369, 234] on div "Janela de atendimento Grade de atendimento Capacidade Transportadoras Veículos …" at bounding box center [376, 178] width 752 height 357
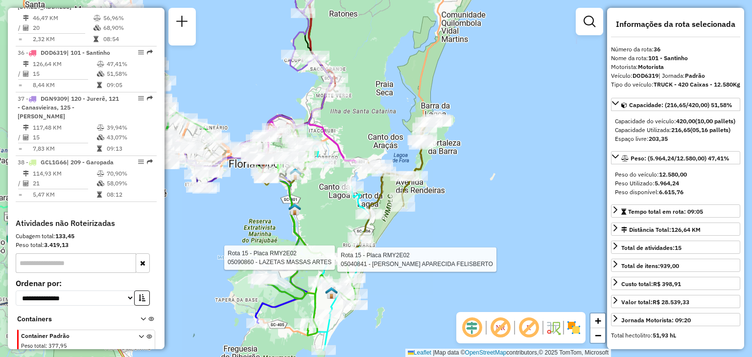
drag, startPoint x: 421, startPoint y: 67, endPoint x: 380, endPoint y: 75, distance: 42.0
click at [380, 75] on div "Rota 15 - Placa RMY2E02 05040841 - SAMARA APARECIDA FELISBERTO Rota 15 - Placa …" at bounding box center [376, 178] width 752 height 357
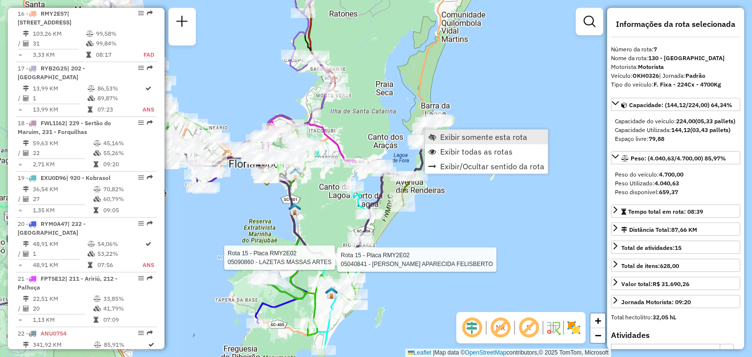
scroll to position [738, 0]
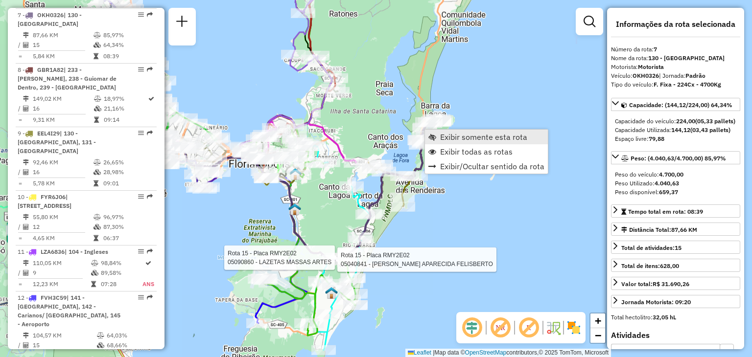
click at [464, 136] on span "Exibir somente esta rota" at bounding box center [483, 137] width 87 height 8
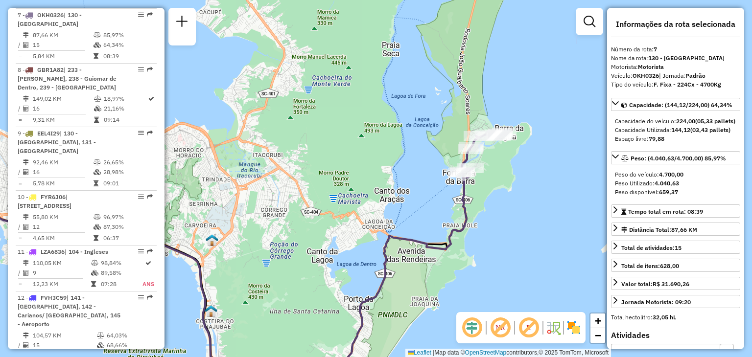
drag, startPoint x: 331, startPoint y: 162, endPoint x: 352, endPoint y: 201, distance: 44.2
click at [335, 212] on div "Janela de atendimento Grade de atendimento Capacidade Transportadoras Veículos …" at bounding box center [376, 178] width 752 height 357
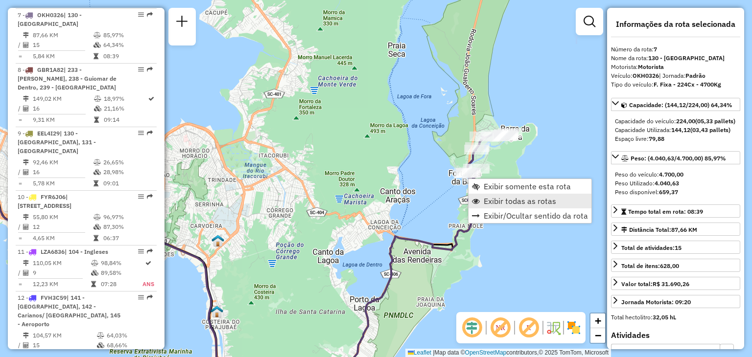
click at [492, 197] on span "Exibir todas as rotas" at bounding box center [520, 201] width 72 height 8
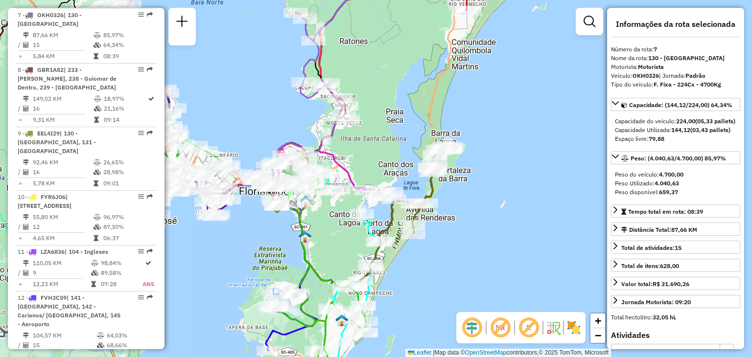
drag, startPoint x: 325, startPoint y: 242, endPoint x: 382, endPoint y: 177, distance: 86.7
click at [382, 179] on div "Janela de atendimento Grade de atendimento Capacidade Transportadoras Veículos …" at bounding box center [376, 178] width 752 height 357
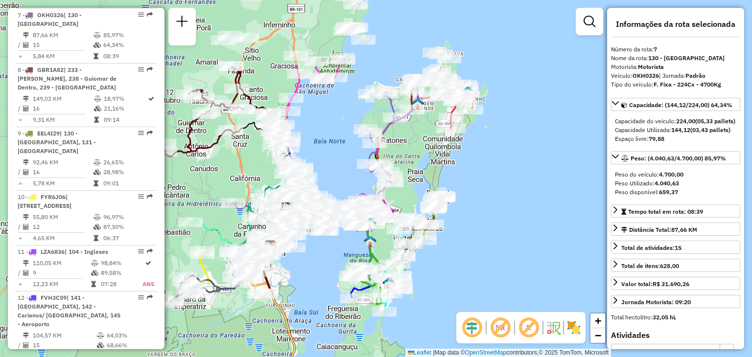
drag, startPoint x: 427, startPoint y: 82, endPoint x: 406, endPoint y: 185, distance: 104.6
click at [406, 185] on div "Janela de atendimento Grade de atendimento Capacidade Transportadoras Veículos …" at bounding box center [376, 178] width 752 height 357
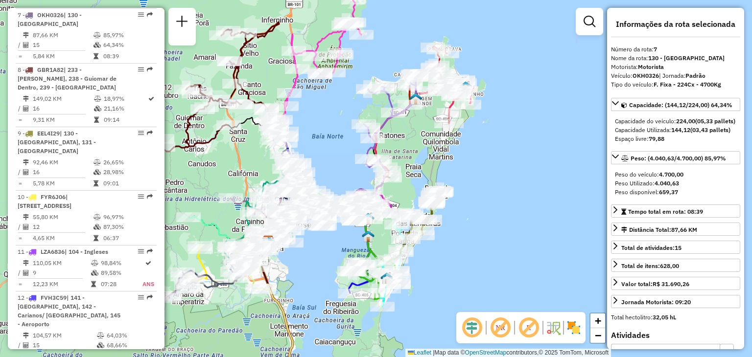
drag, startPoint x: 410, startPoint y: 150, endPoint x: 409, endPoint y: 143, distance: 7.4
click at [409, 143] on div "Janela de atendimento Grade de atendimento Capacidade Transportadoras Veículos …" at bounding box center [376, 178] width 752 height 357
